Goal: Book appointment/travel/reservation

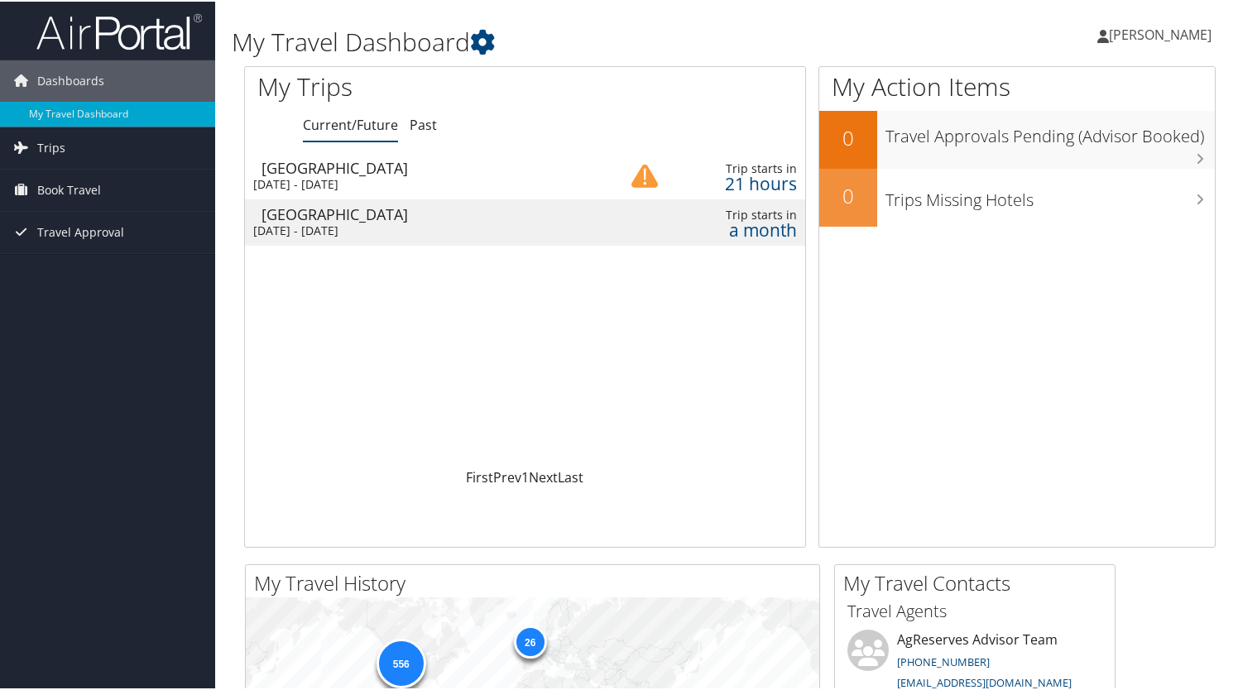
click at [346, 219] on td "Sacramento [DATE] - [DATE]" at bounding box center [424, 221] width 358 height 46
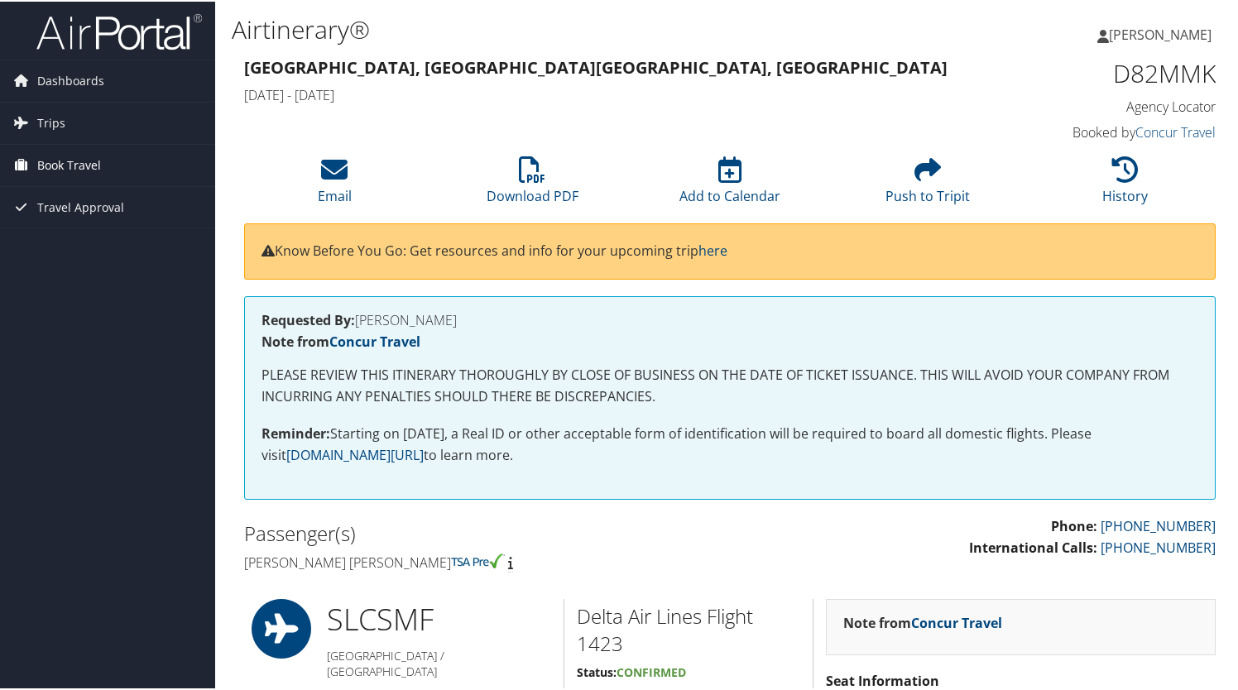
click at [70, 156] on span "Book Travel" at bounding box center [69, 163] width 64 height 41
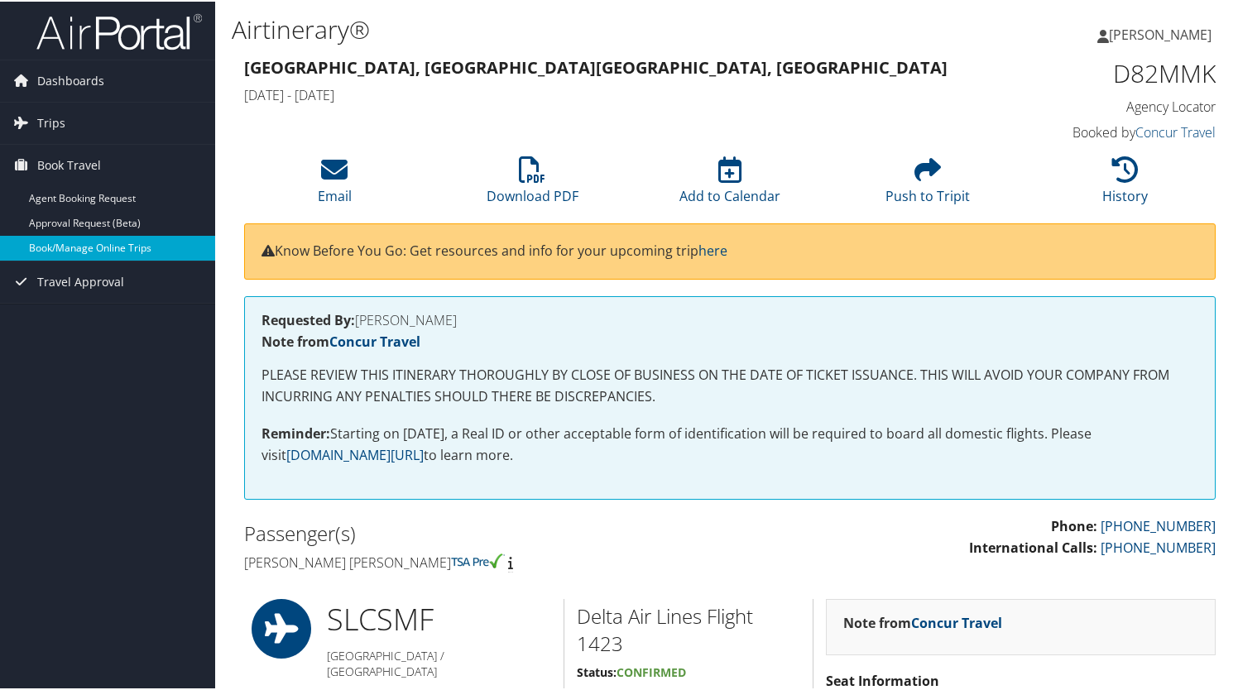
click at [63, 246] on link "Book/Manage Online Trips" at bounding box center [107, 246] width 215 height 25
